Goal: Task Accomplishment & Management: Use online tool/utility

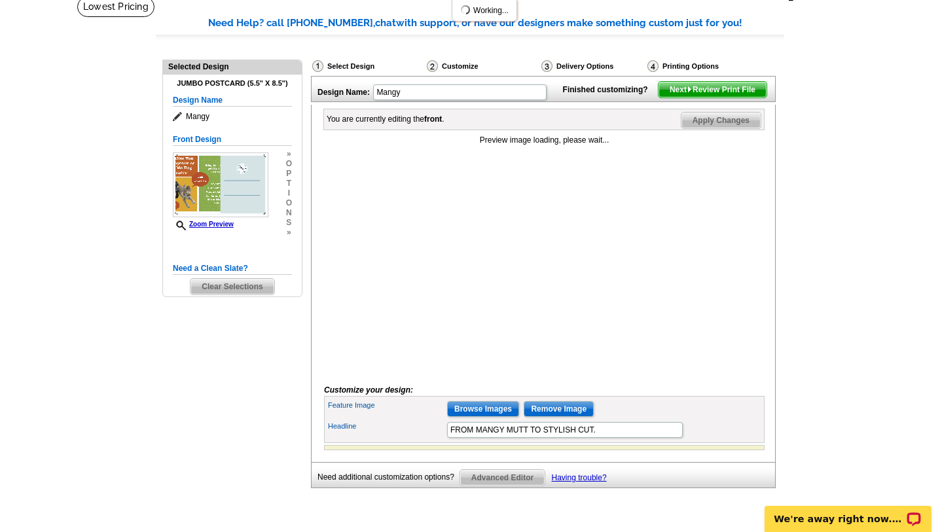
scroll to position [99, 0]
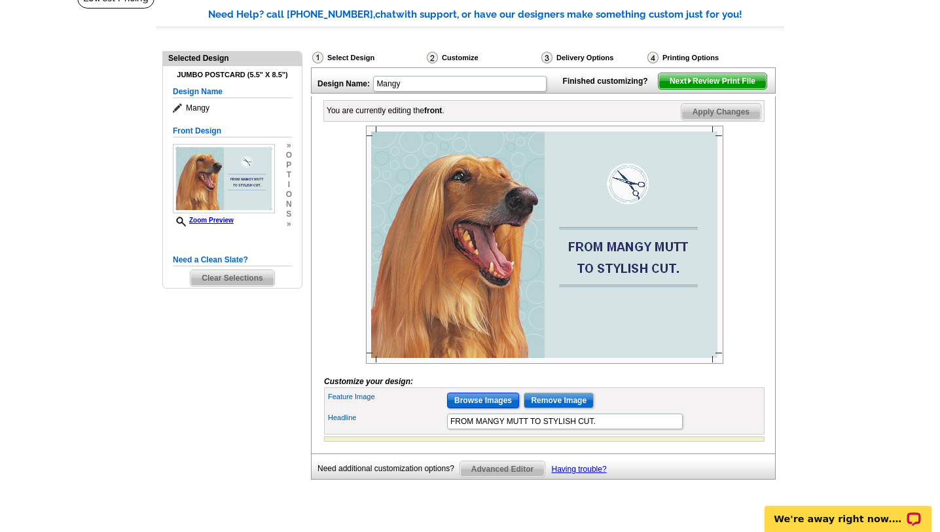
click at [478, 408] on input "Browse Images" at bounding box center [483, 401] width 72 height 16
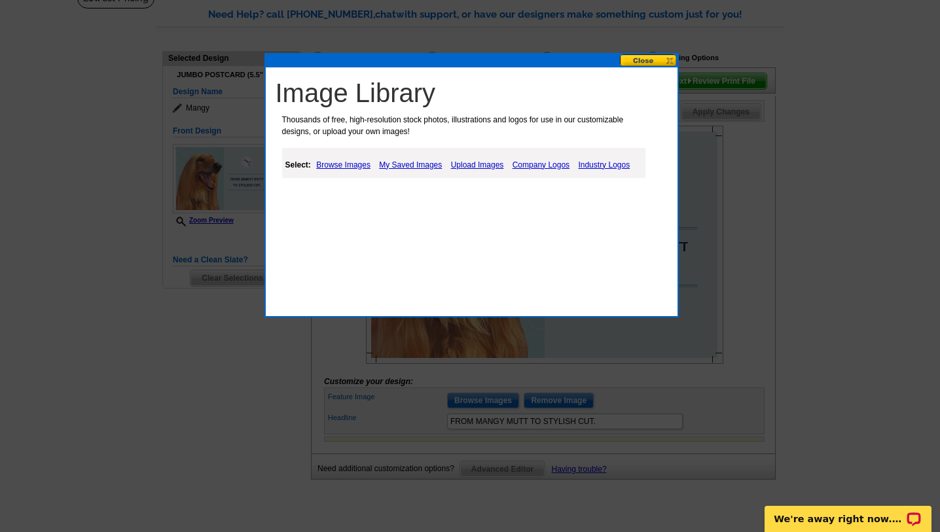
click at [473, 163] on link "Upload Images" at bounding box center [478, 165] width 60 height 16
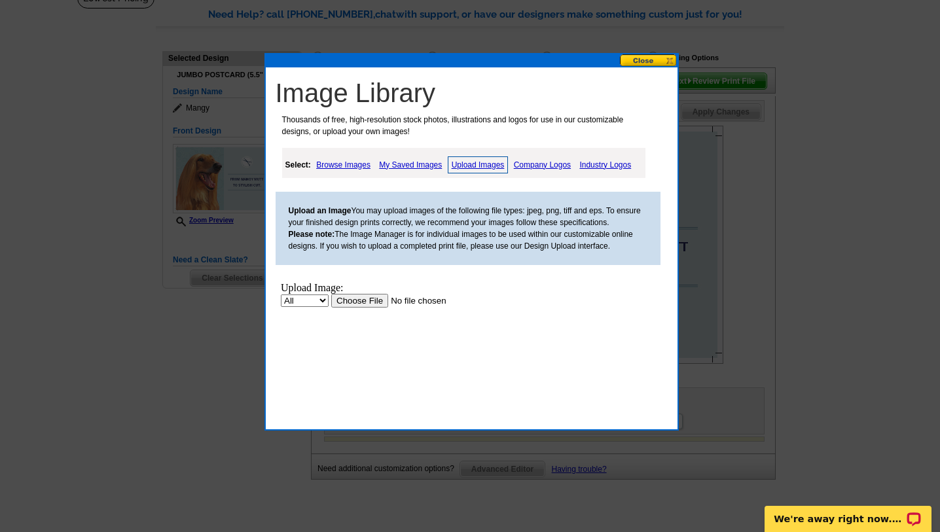
scroll to position [0, 0]
click at [355, 298] on input "file" at bounding box center [414, 300] width 166 height 14
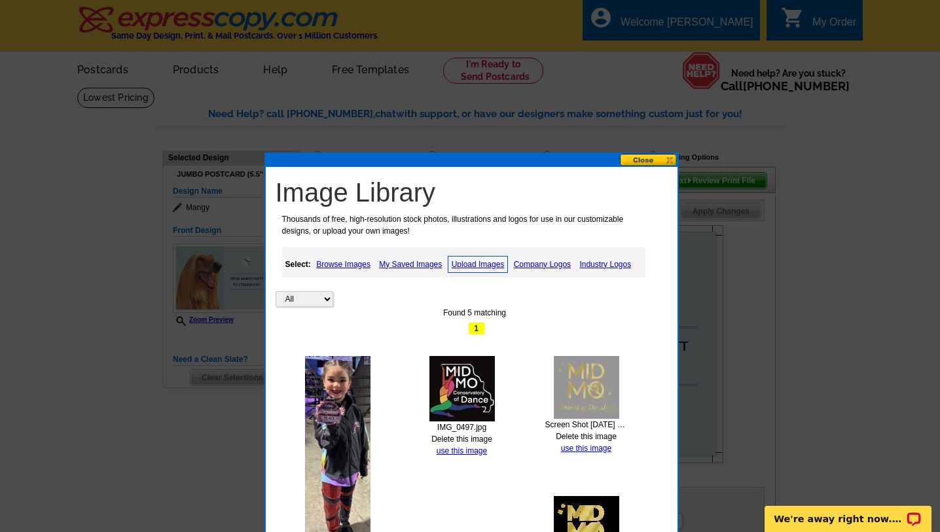
click at [468, 263] on link "Upload Images" at bounding box center [478, 264] width 61 height 17
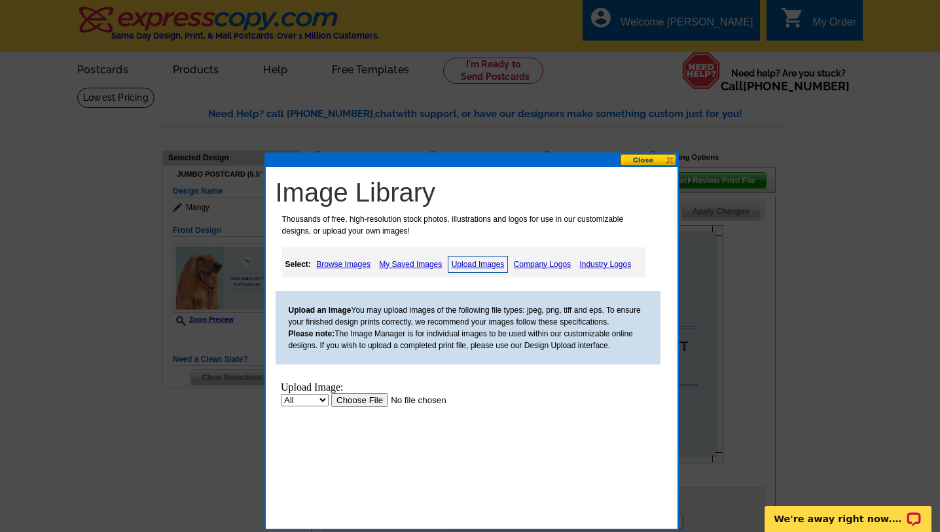
click at [374, 401] on input "file" at bounding box center [414, 400] width 166 height 14
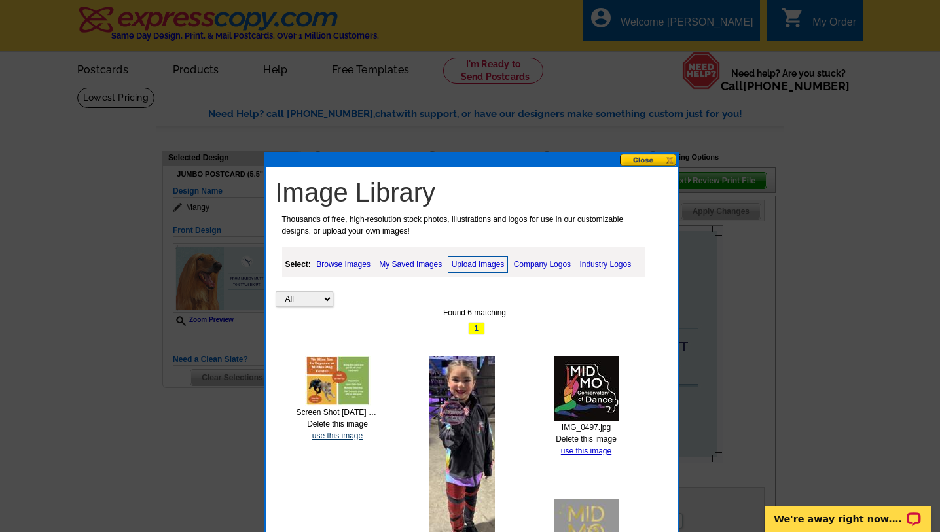
click at [345, 434] on link "use this image" at bounding box center [337, 435] width 50 height 9
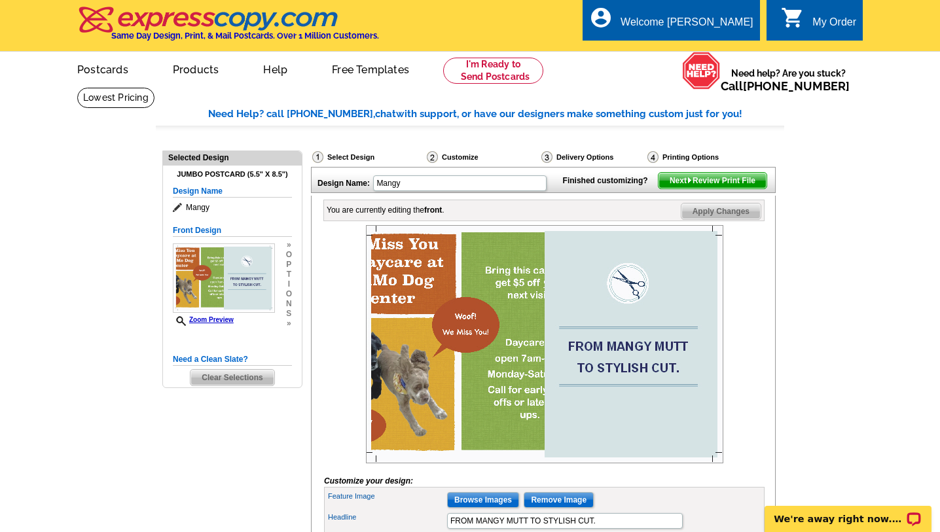
click at [687, 355] on img at bounding box center [544, 344] width 357 height 238
click at [497, 295] on img at bounding box center [544, 344] width 357 height 238
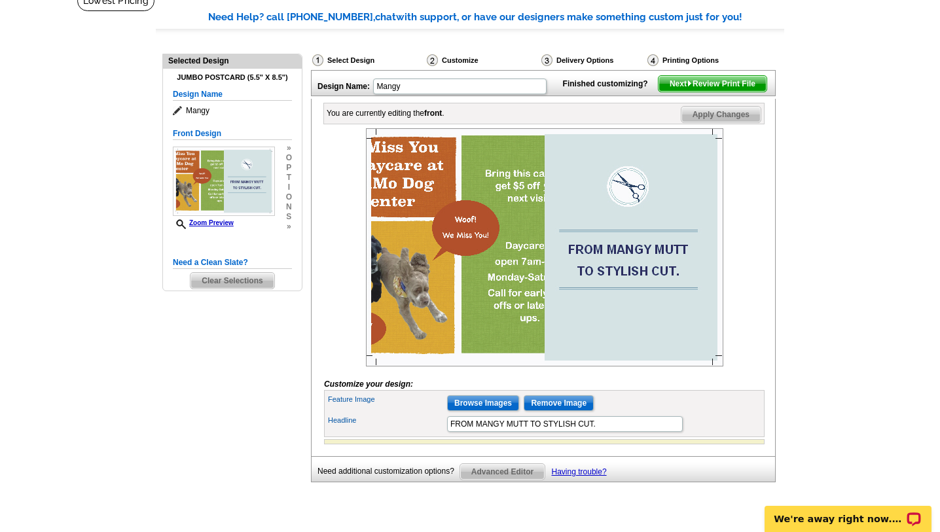
scroll to position [96, 0]
click at [603, 433] on input "FROM MANGY MUTT TO STYLISH CUT." at bounding box center [565, 425] width 236 height 16
drag, startPoint x: 603, startPoint y: 447, endPoint x: 445, endPoint y: 437, distance: 158.7
click at [445, 435] on div "Headline FROM MANGY MUTT TO STYLISH CUT." at bounding box center [544, 424] width 435 height 21
click at [695, 269] on img at bounding box center [544, 248] width 357 height 238
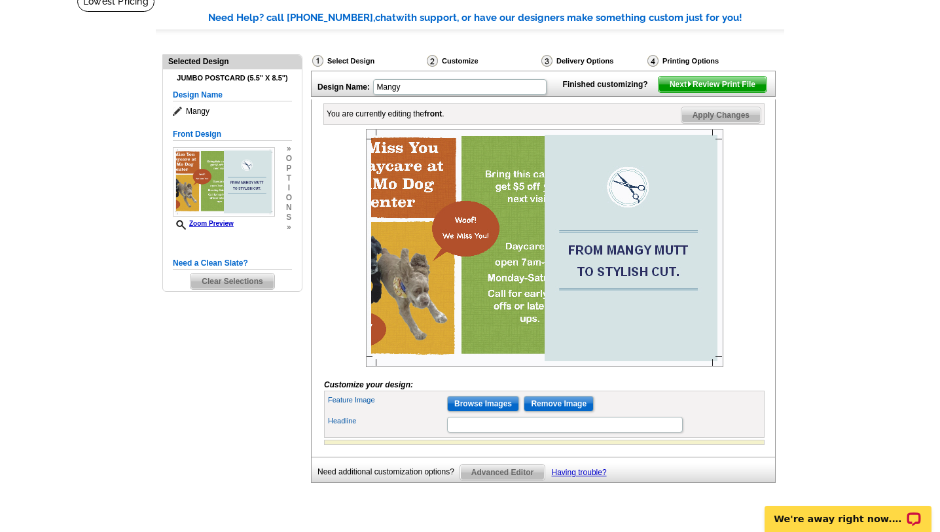
scroll to position [0, 0]
click at [240, 262] on h5 "Need a Clean Slate?" at bounding box center [232, 263] width 119 height 12
click at [510, 308] on img at bounding box center [544, 248] width 357 height 238
click at [210, 278] on span "Clear Selections" at bounding box center [231, 282] width 83 height 16
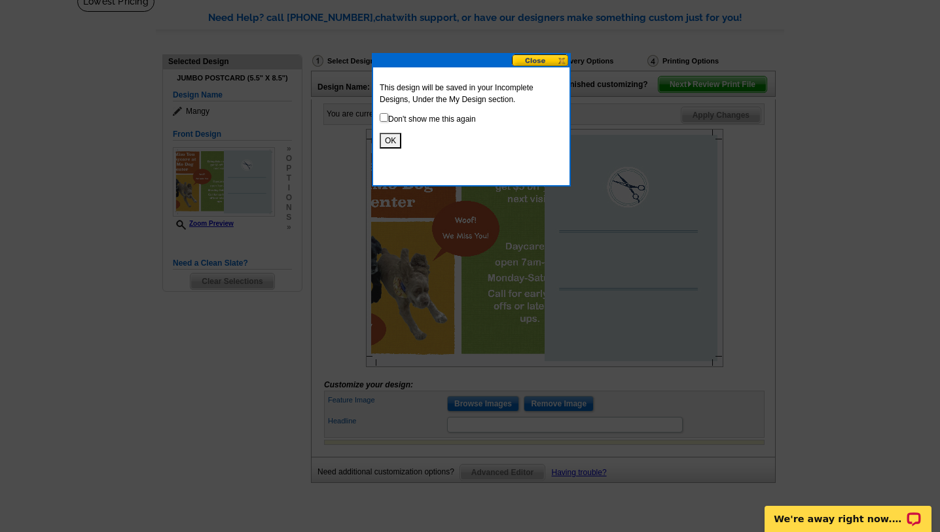
click at [397, 143] on button "OK" at bounding box center [391, 141] width 22 height 16
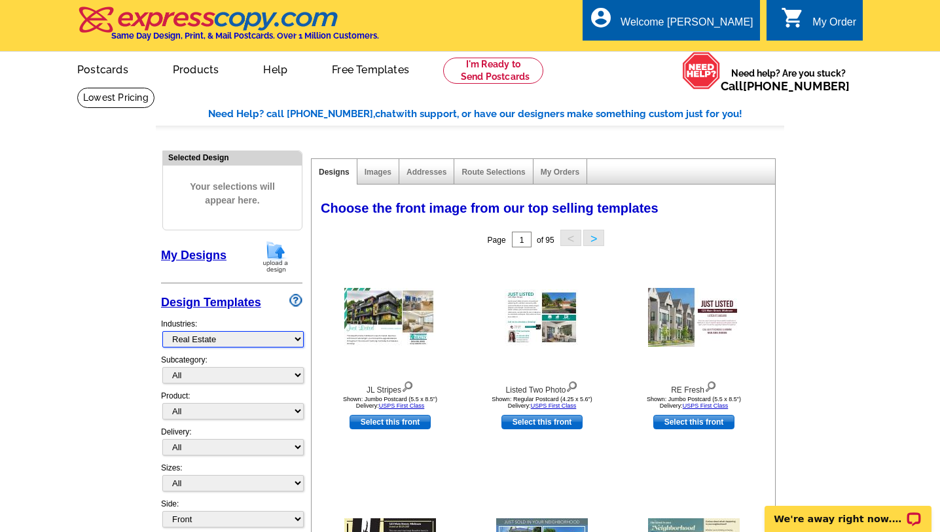
click at [298, 336] on select "What's New Real Estate Mortgage Insurance HVAC Dental Solar EDDM - NEW! Calenda…" at bounding box center [232, 339] width 141 height 16
select select "783"
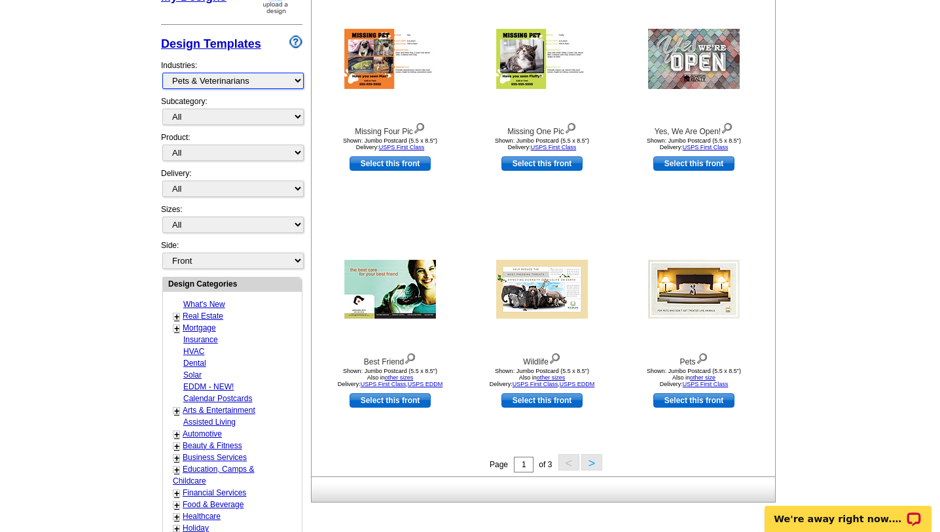
scroll to position [261, 0]
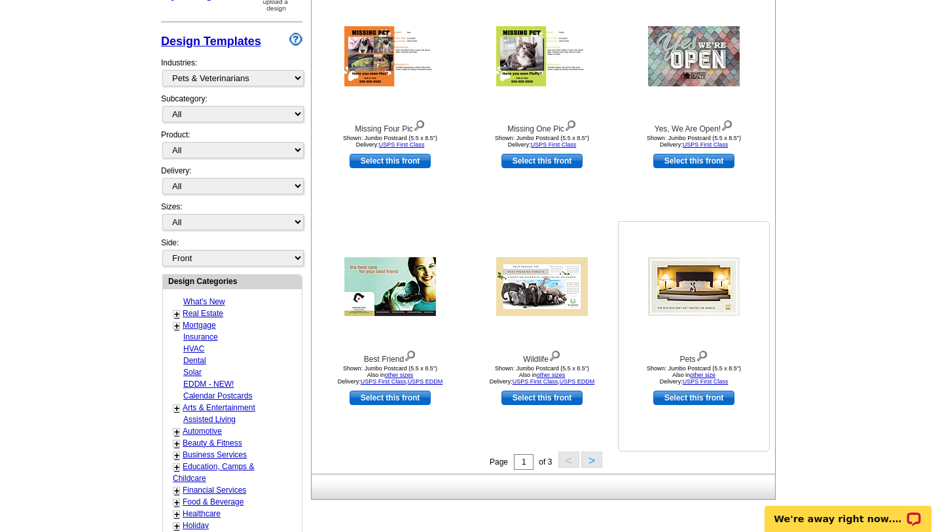
click at [680, 279] on img at bounding box center [694, 286] width 92 height 59
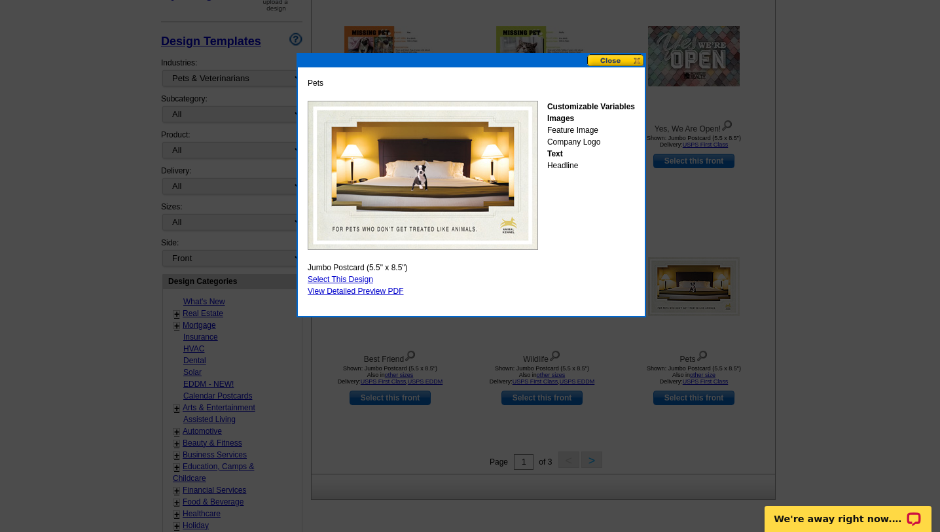
click at [325, 276] on link "Select This Design" at bounding box center [340, 279] width 65 height 9
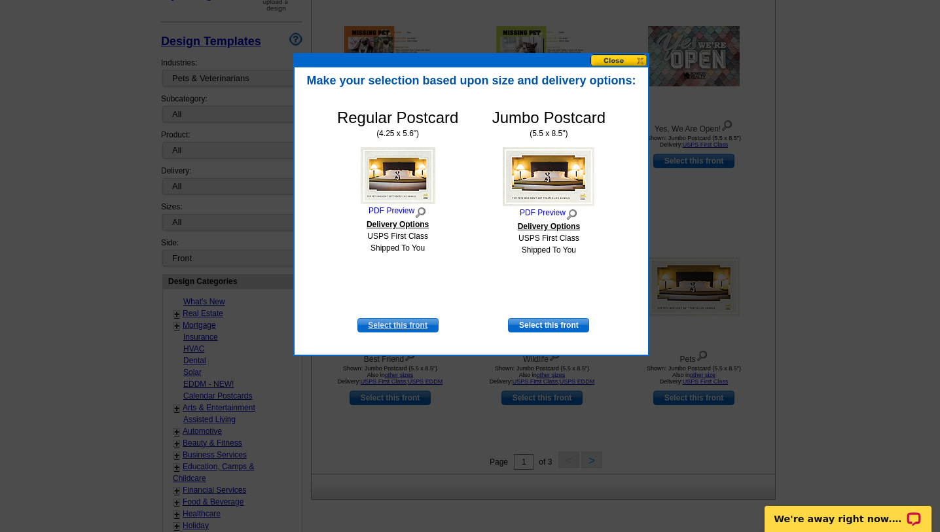
click at [392, 326] on link "Select this front" at bounding box center [397, 325] width 81 height 14
select select "1"
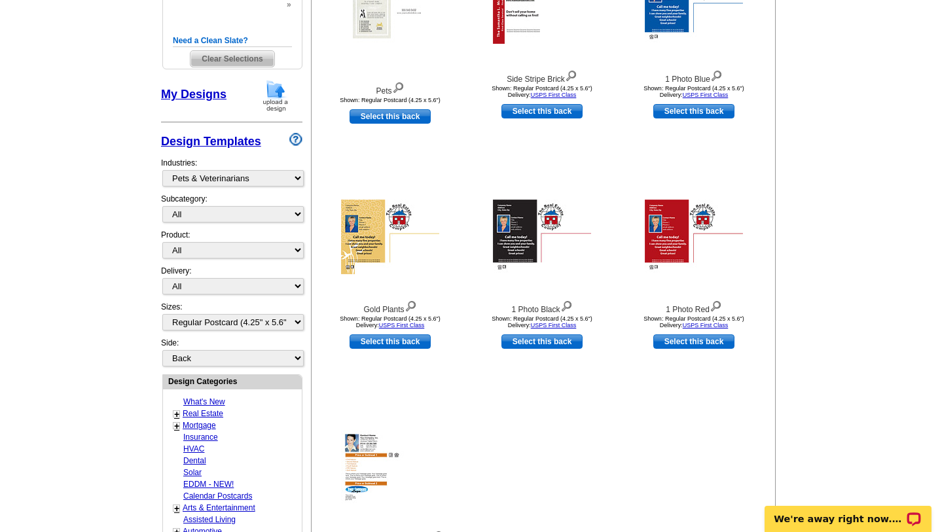
scroll to position [321, 0]
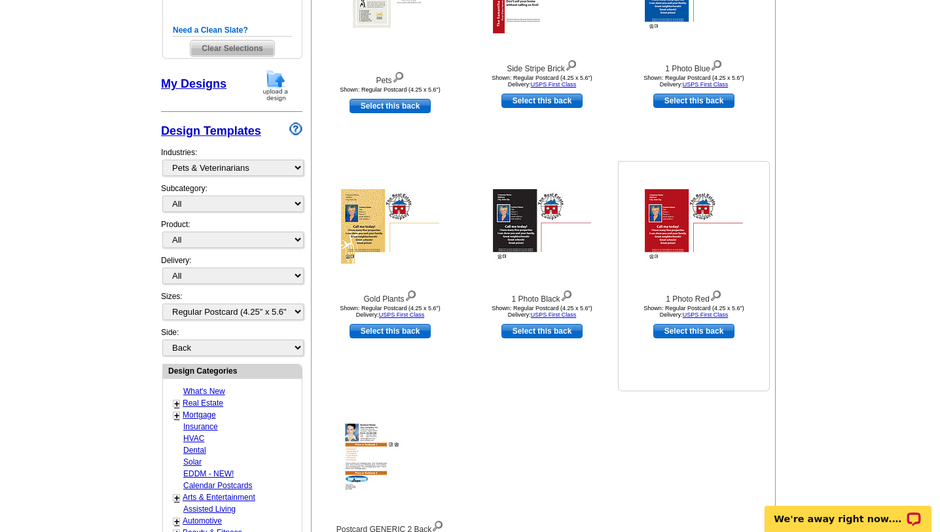
click at [671, 332] on link "Select this back" at bounding box center [693, 331] width 81 height 14
select select "front"
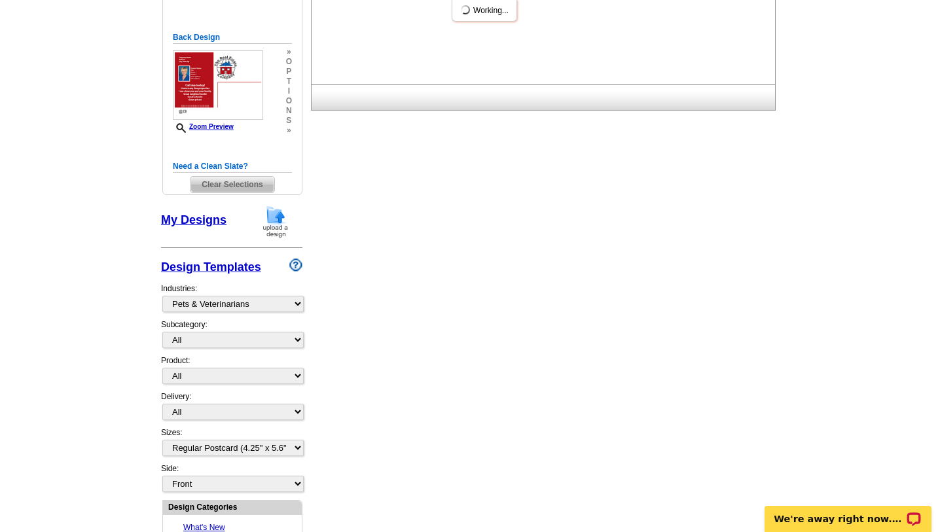
scroll to position [0, 0]
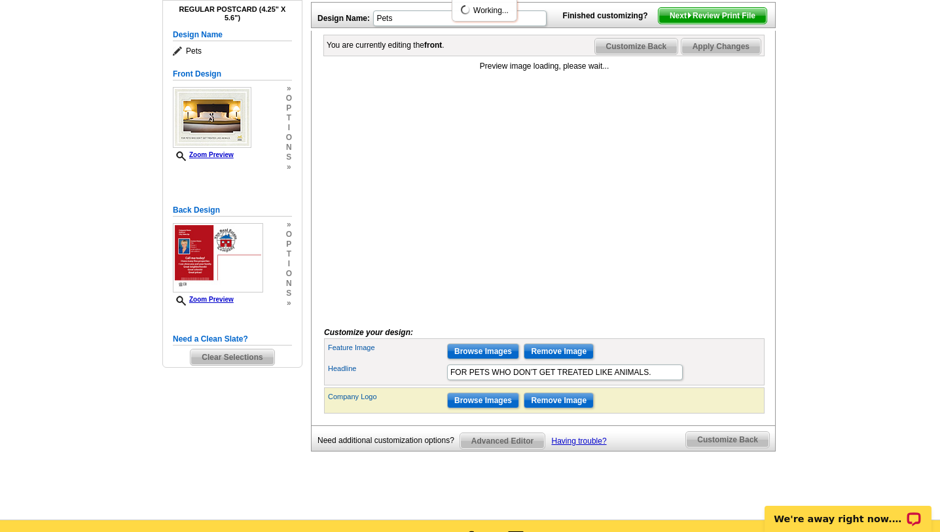
scroll to position [166, 0]
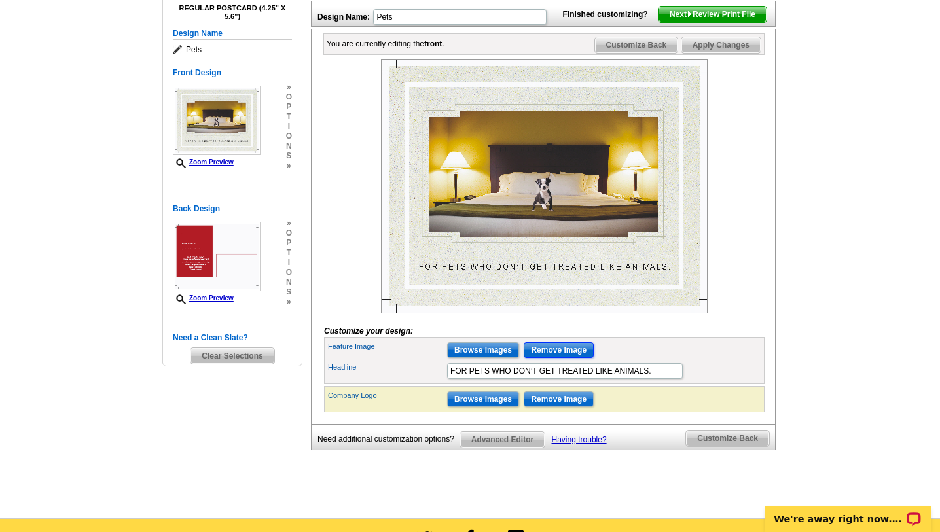
click at [559, 358] on input "Remove Image" at bounding box center [559, 350] width 70 height 16
click at [548, 358] on input "Remove Image" at bounding box center [559, 350] width 70 height 16
drag, startPoint x: 656, startPoint y: 395, endPoint x: 448, endPoint y: 394, distance: 208.8
click at [448, 379] on input "FOR PETS WHO DON’T GET TREATED LIKE ANIMALS." at bounding box center [565, 371] width 236 height 16
click at [486, 358] on input "Browse Images" at bounding box center [483, 350] width 72 height 16
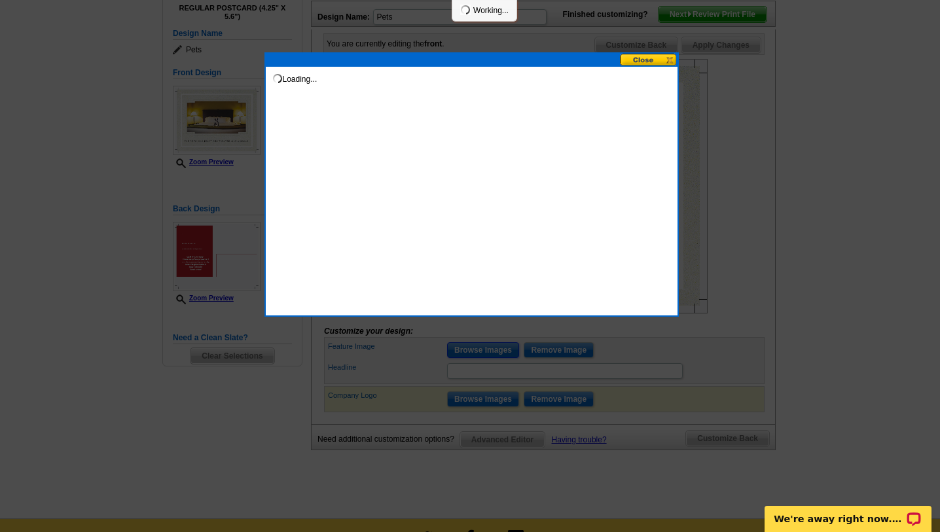
scroll to position [0, 0]
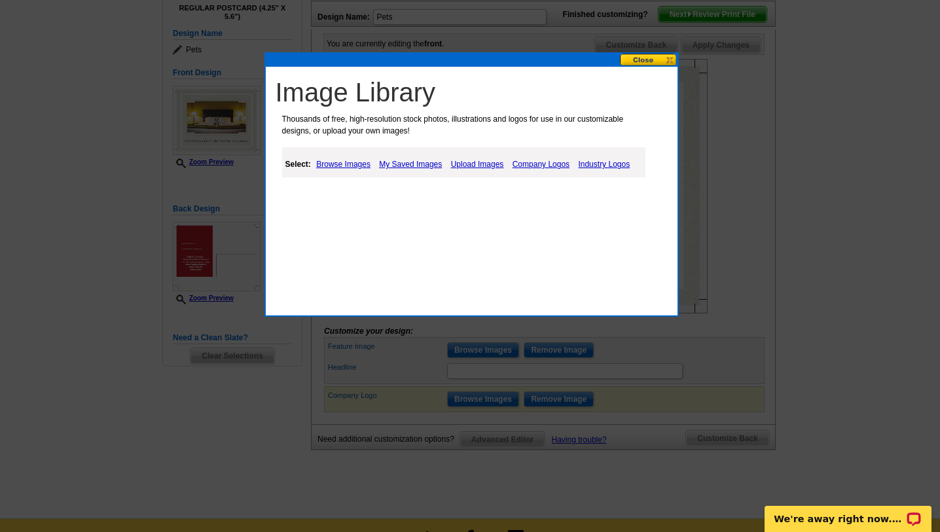
click at [461, 161] on link "Upload Images" at bounding box center [478, 164] width 60 height 16
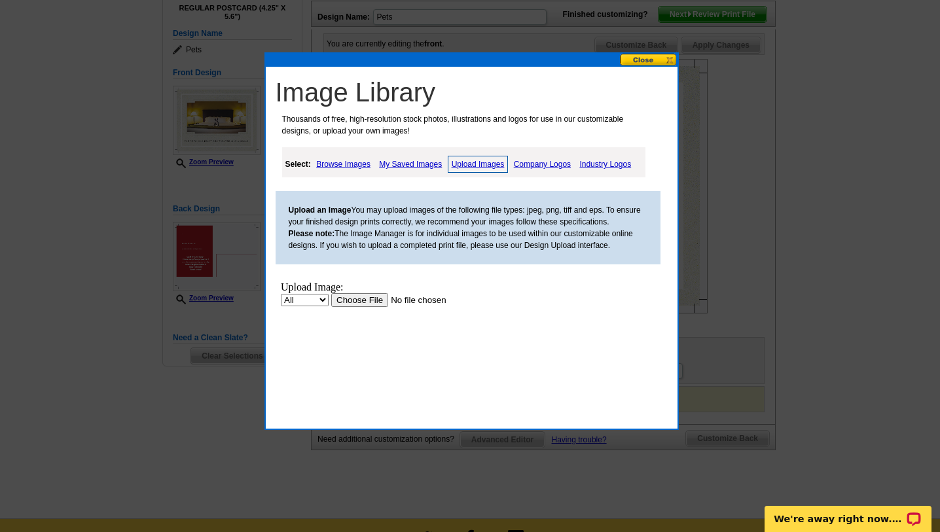
click at [413, 162] on link "My Saved Images" at bounding box center [410, 164] width 69 height 16
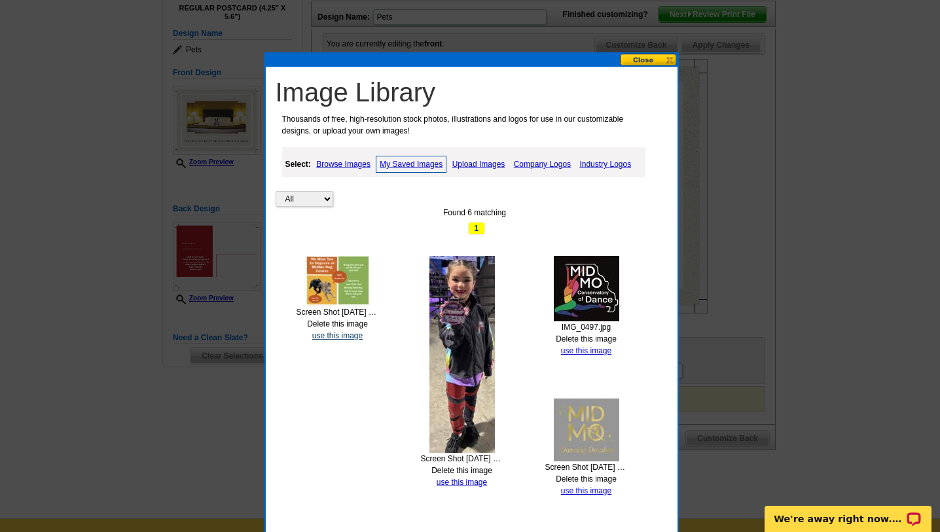
click at [357, 338] on link "use this image" at bounding box center [337, 335] width 50 height 9
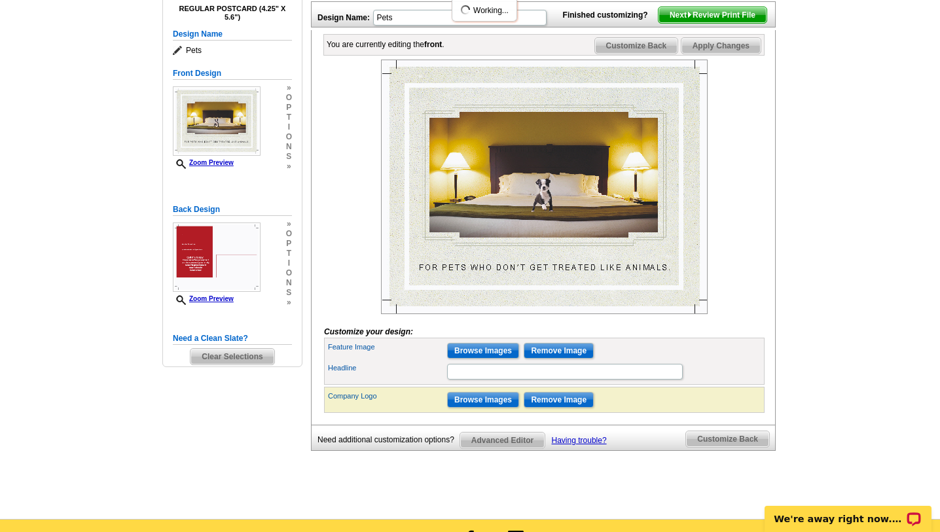
scroll to position [164, 0]
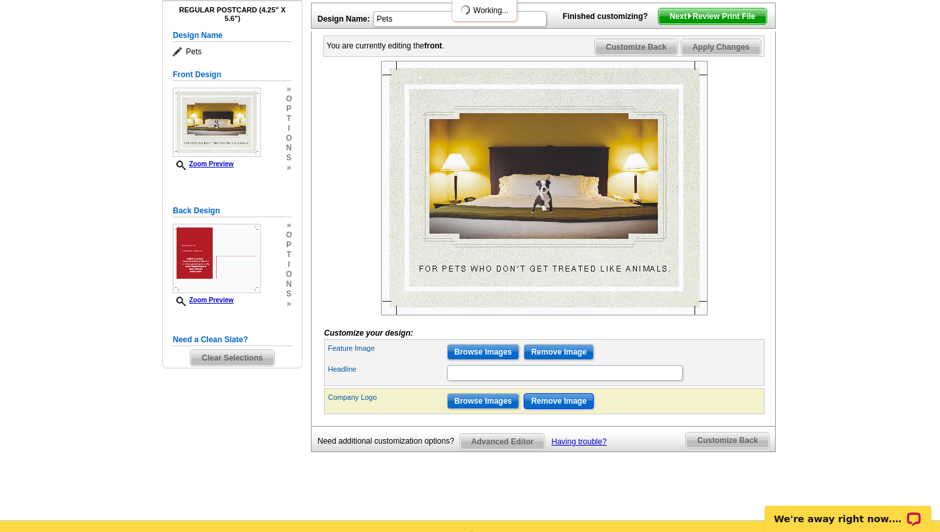
click at [547, 409] on input "Remove Image" at bounding box center [559, 401] width 70 height 16
click at [472, 360] on input "Browse Images" at bounding box center [483, 352] width 72 height 16
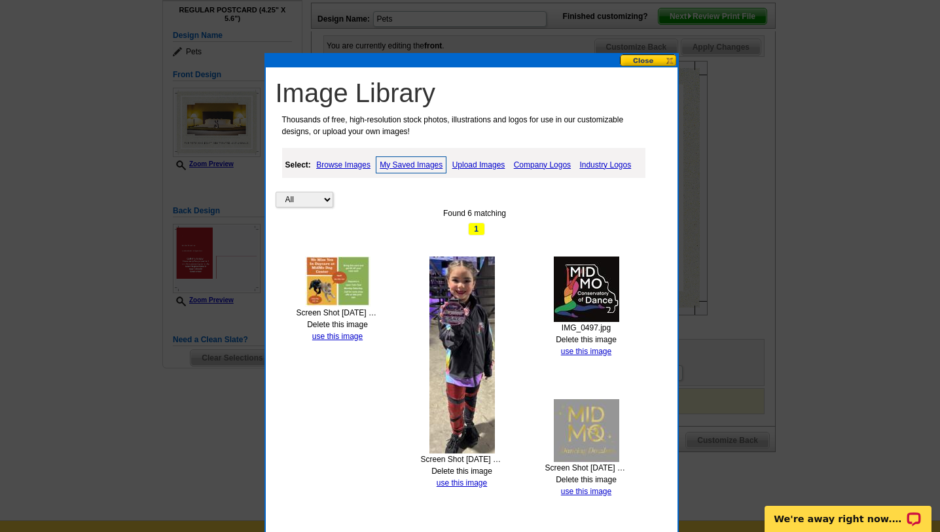
click at [342, 279] on img at bounding box center [337, 282] width 65 height 50
click at [342, 336] on link "use this image" at bounding box center [337, 336] width 50 height 9
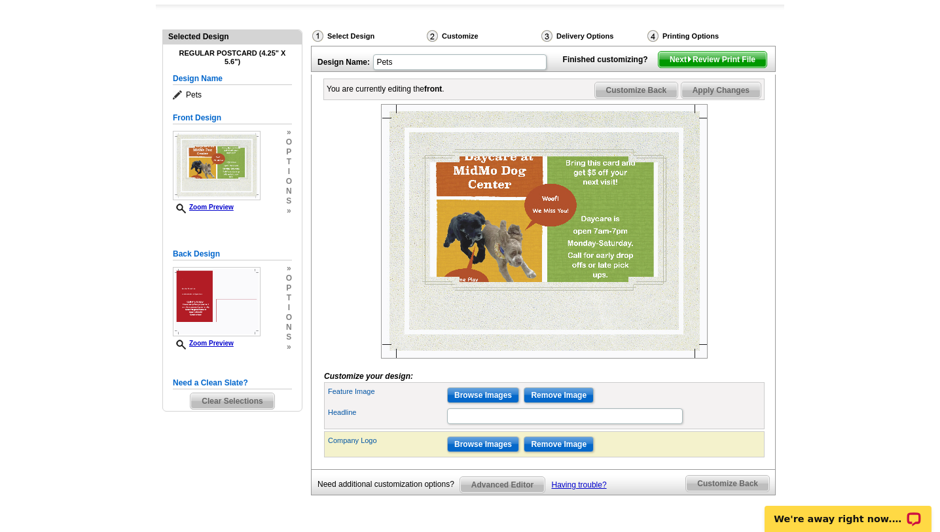
scroll to position [121, 0]
click at [637, 312] on img at bounding box center [544, 231] width 327 height 255
click at [412, 168] on img at bounding box center [544, 231] width 327 height 255
click at [637, 355] on img at bounding box center [544, 231] width 327 height 255
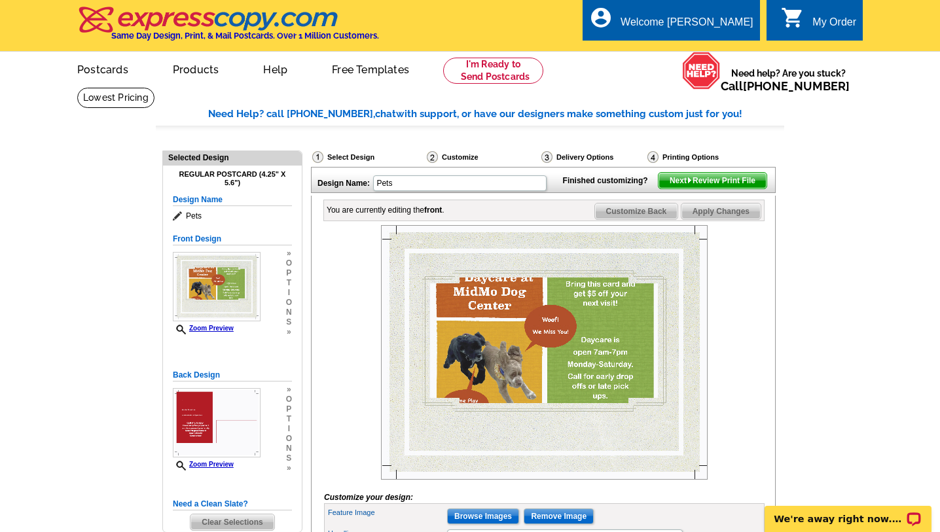
scroll to position [0, 0]
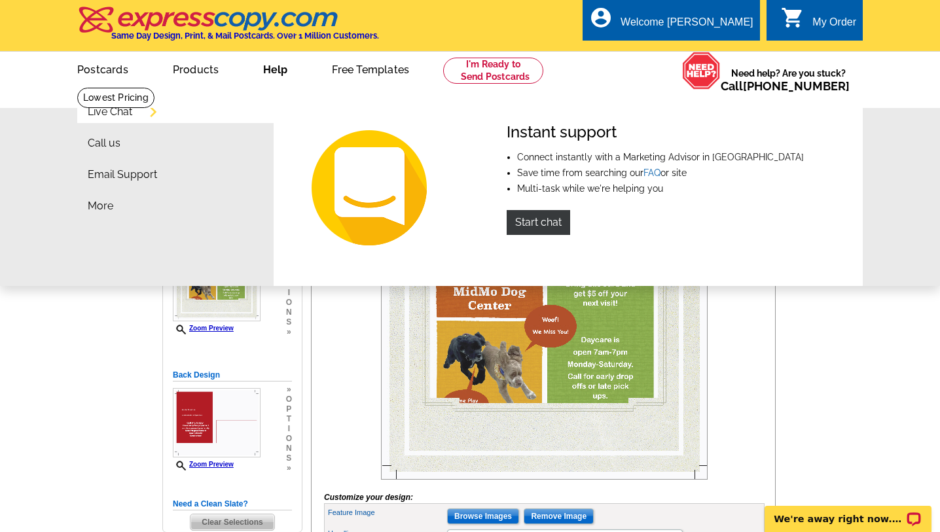
click at [274, 71] on link "Help" at bounding box center [275, 68] width 66 height 31
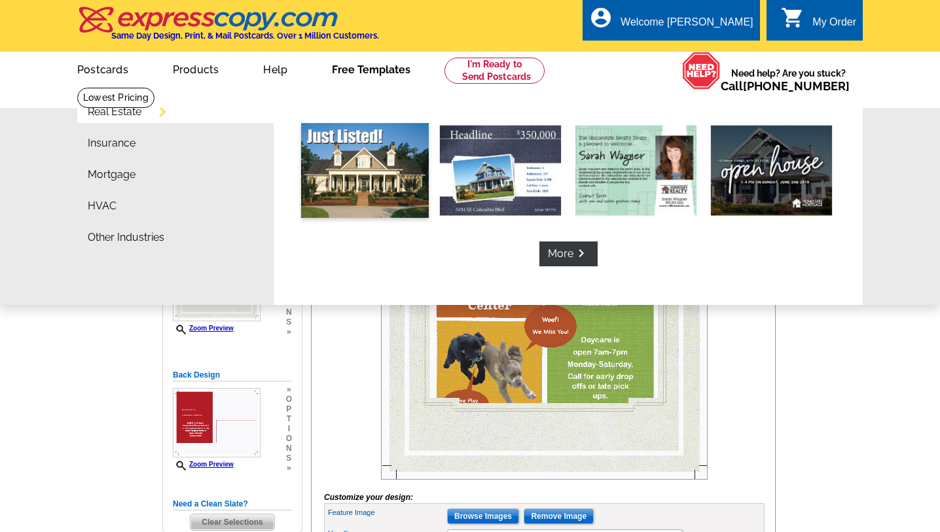
click at [367, 149] on img at bounding box center [365, 170] width 128 height 95
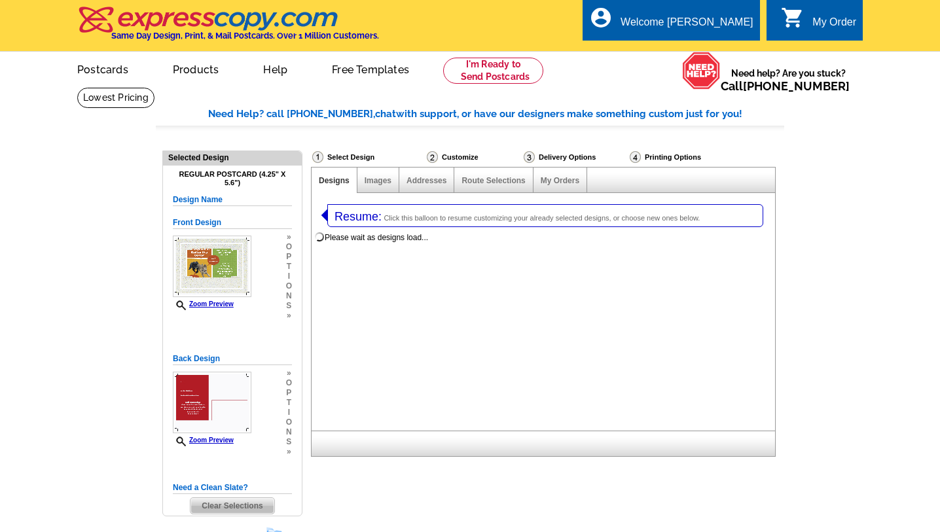
select select "1"
select select "785"
select select "788"
